Goal: Information Seeking & Learning: Learn about a topic

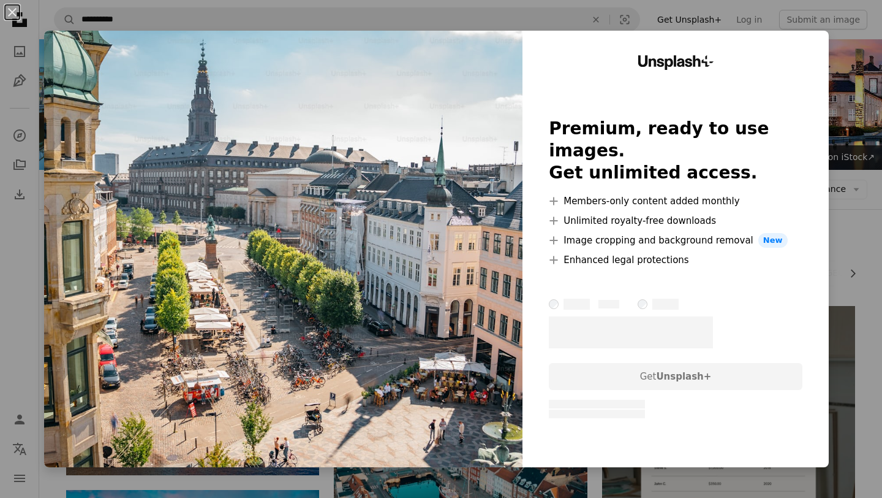
scroll to position [785, 0]
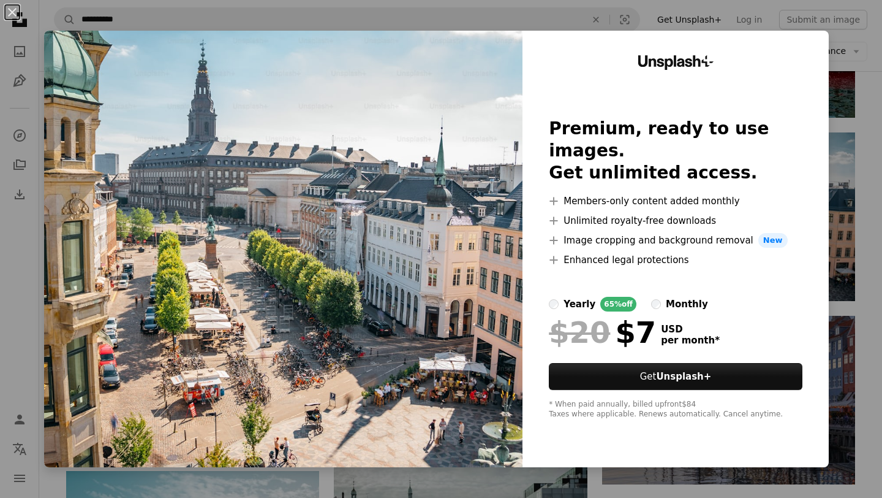
click at [873, 60] on div "An X shape Unsplash+ Premium, ready to use images. Get unlimited access. A plus…" at bounding box center [441, 249] width 882 height 498
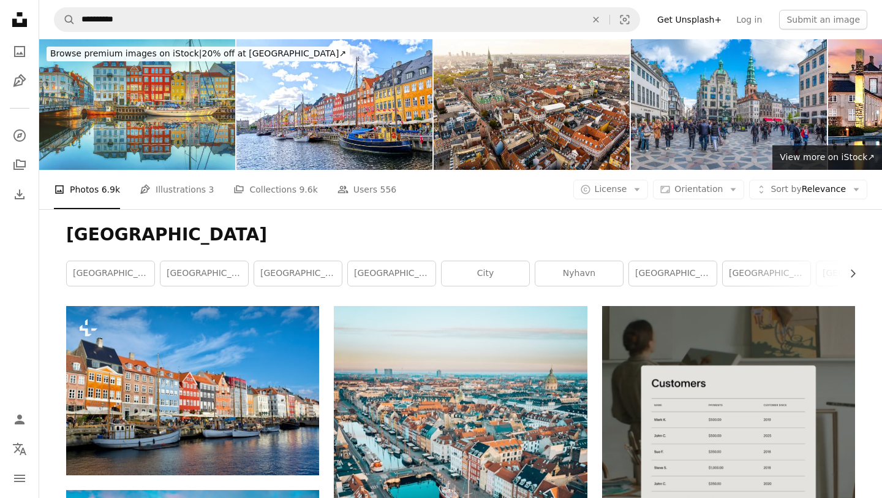
scroll to position [51, 0]
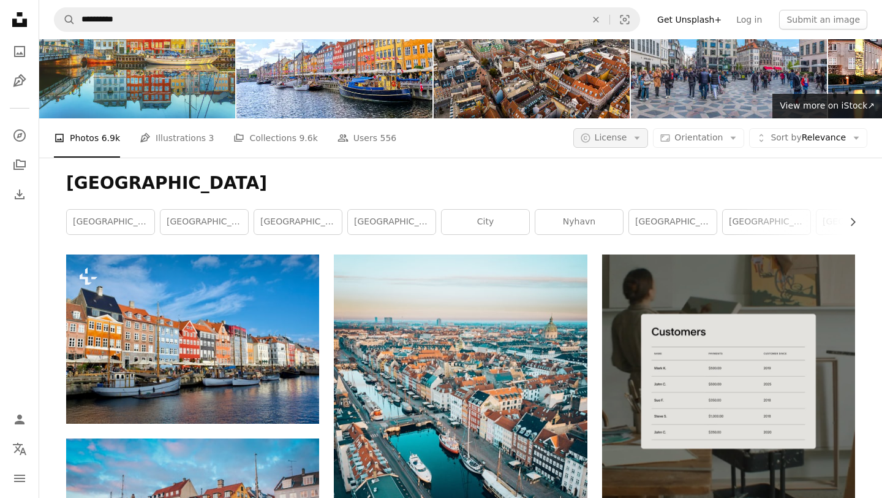
click at [634, 135] on button "A copyright icon © License Arrow down" at bounding box center [611, 138] width 75 height 20
click at [623, 238] on span "Free" at bounding box center [643, 236] width 75 height 12
